Goal: Navigation & Orientation: Find specific page/section

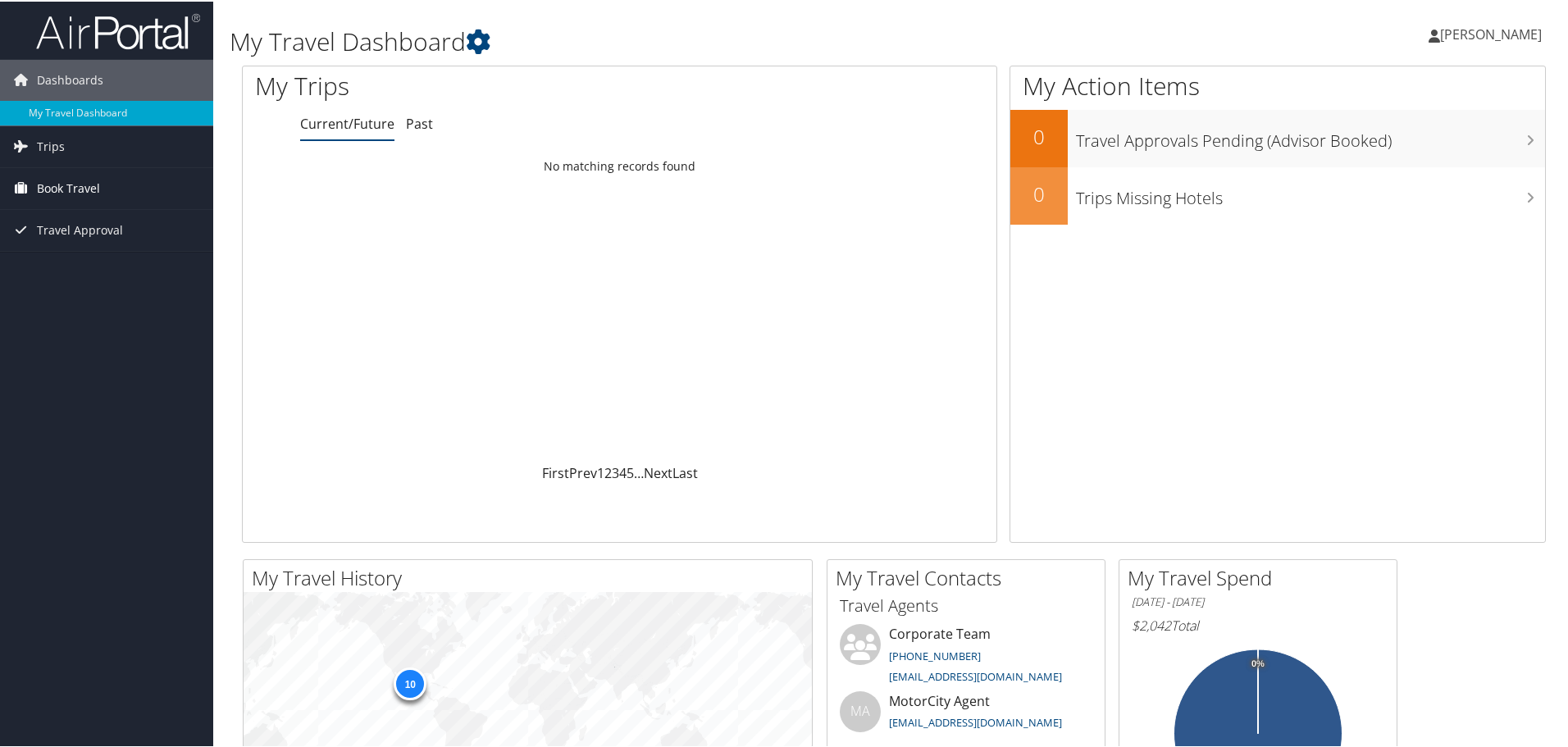
click at [89, 185] on span "Book Travel" at bounding box center [68, 187] width 63 height 41
click at [43, 145] on span "Trips" at bounding box center [51, 145] width 27 height 41
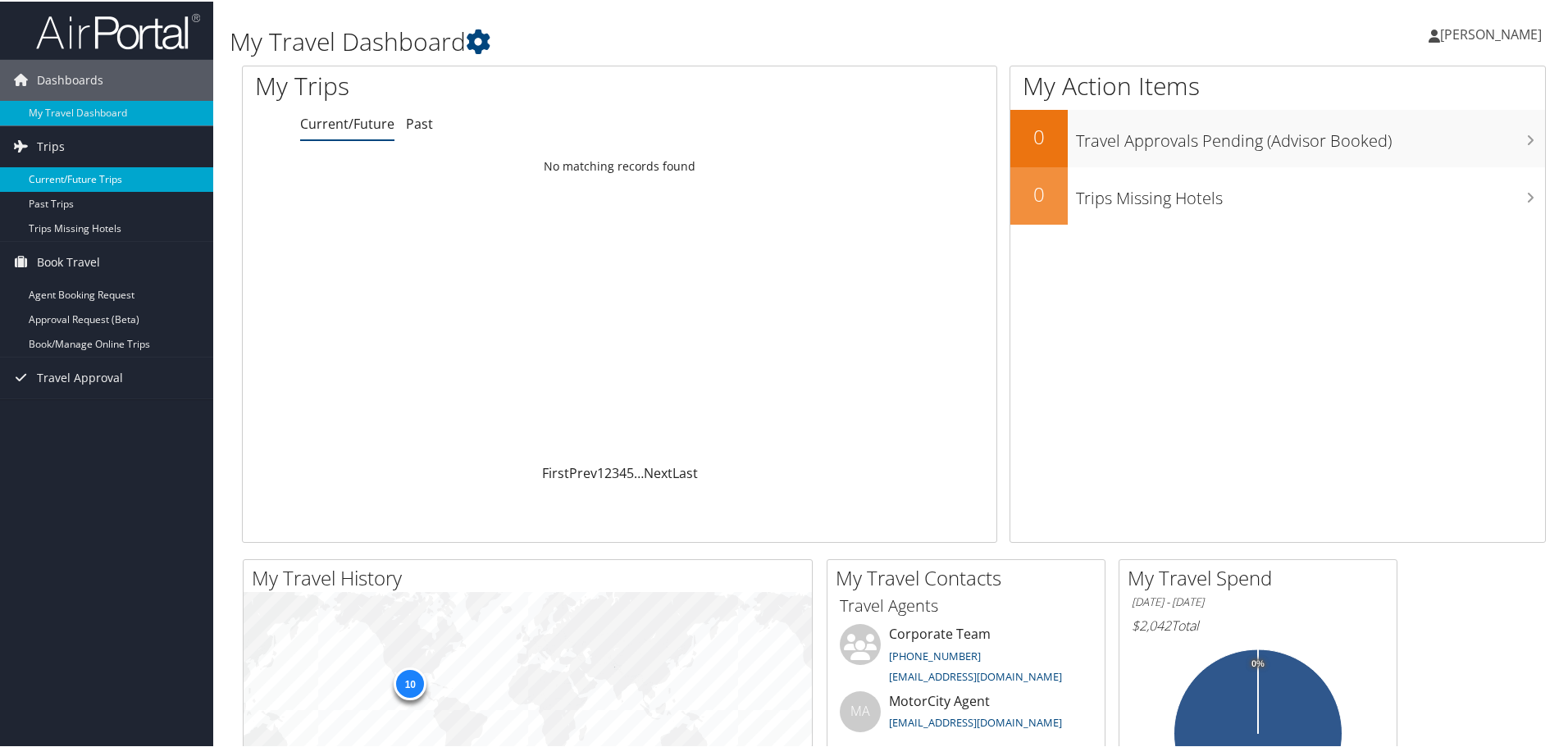
click at [134, 181] on link "Current/Future Trips" at bounding box center [106, 178] width 213 height 25
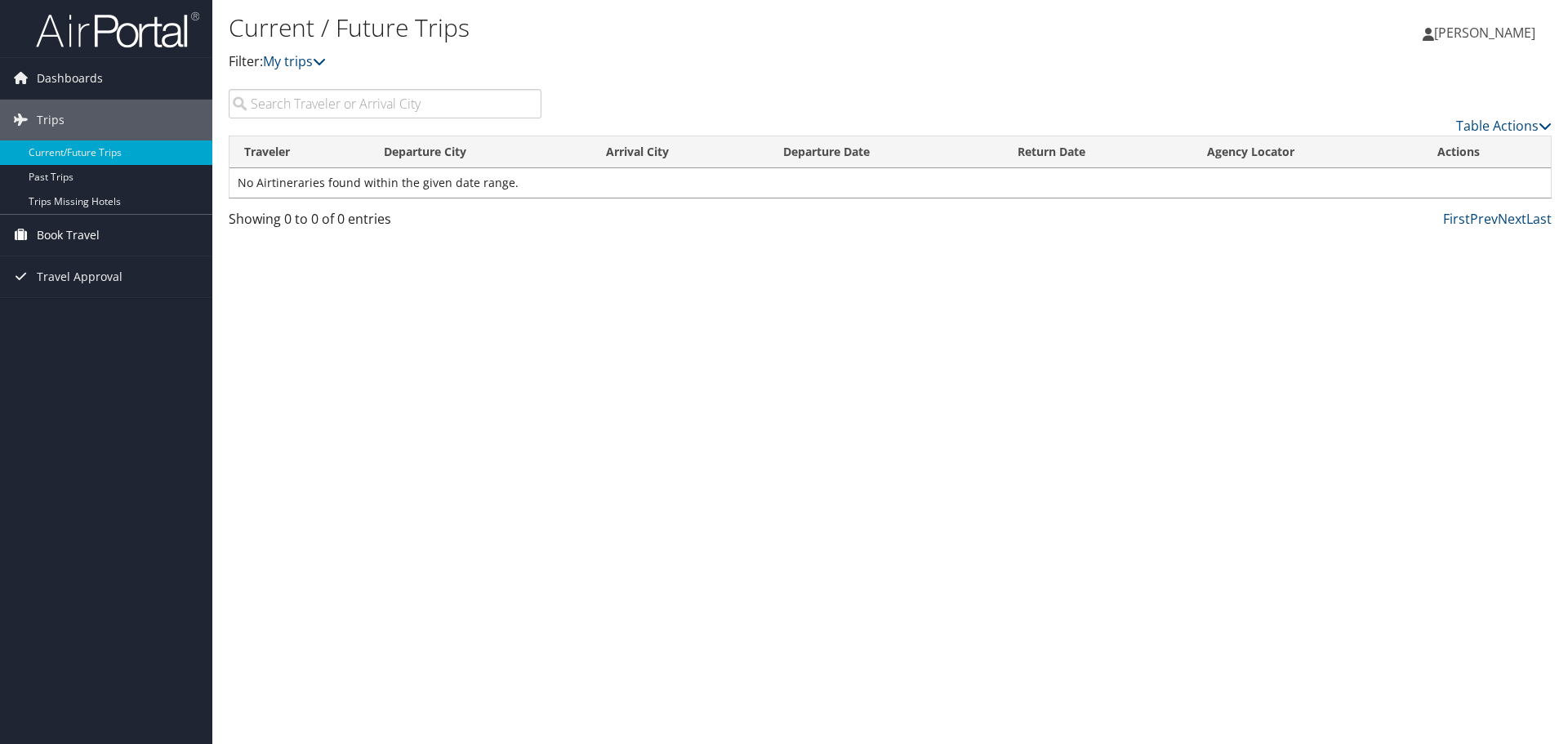
click at [57, 235] on span "Book Travel" at bounding box center [68, 235] width 63 height 41
click at [111, 317] on link "Book/Manage Online Trips" at bounding box center [106, 317] width 212 height 25
click at [92, 313] on link "Book/Manage Online Trips" at bounding box center [106, 317] width 212 height 25
click at [1502, 28] on span "[PERSON_NAME]" at bounding box center [1485, 33] width 102 height 18
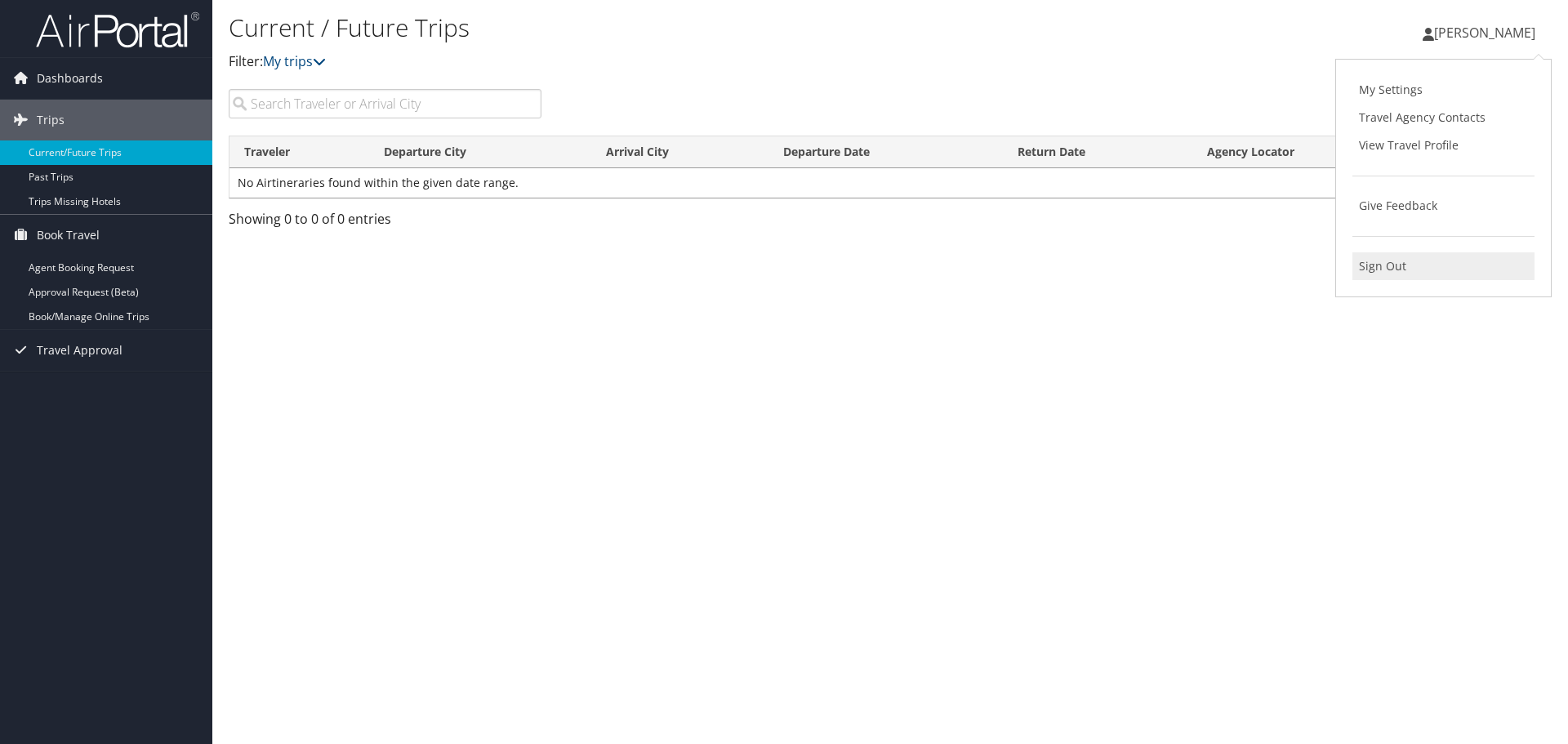
click at [1383, 263] on link "Sign Out" at bounding box center [1443, 266] width 182 height 27
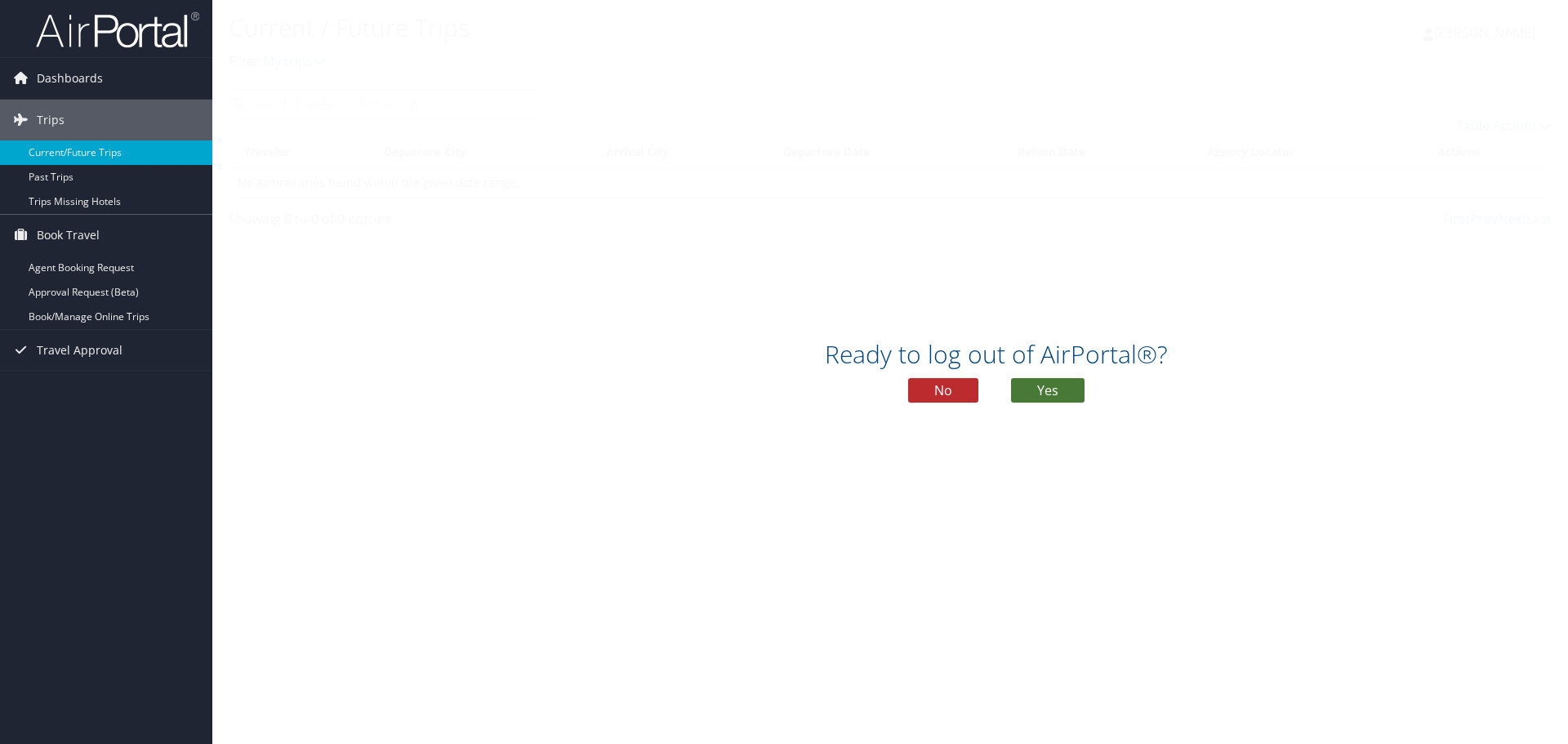
click at [1071, 392] on button "Yes" at bounding box center [1048, 391] width 73 height 25
